Goal: Task Accomplishment & Management: Use online tool/utility

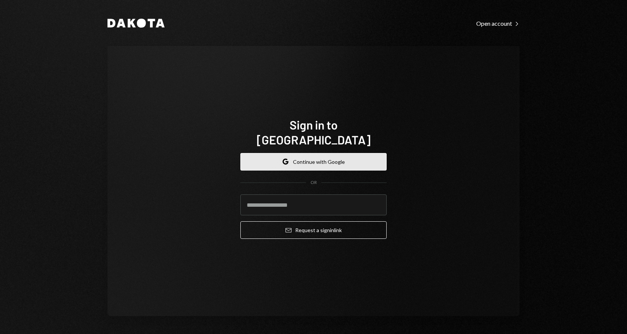
click at [286, 157] on button "Google Continue with Google" at bounding box center [313, 162] width 146 height 18
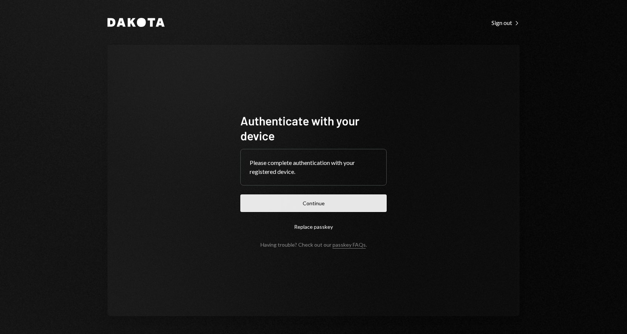
click at [348, 202] on button "Continue" at bounding box center [313, 203] width 146 height 18
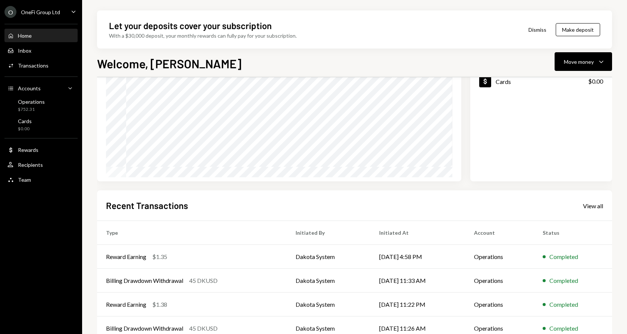
scroll to position [71, 0]
